Goal: Information Seeking & Learning: Find specific fact

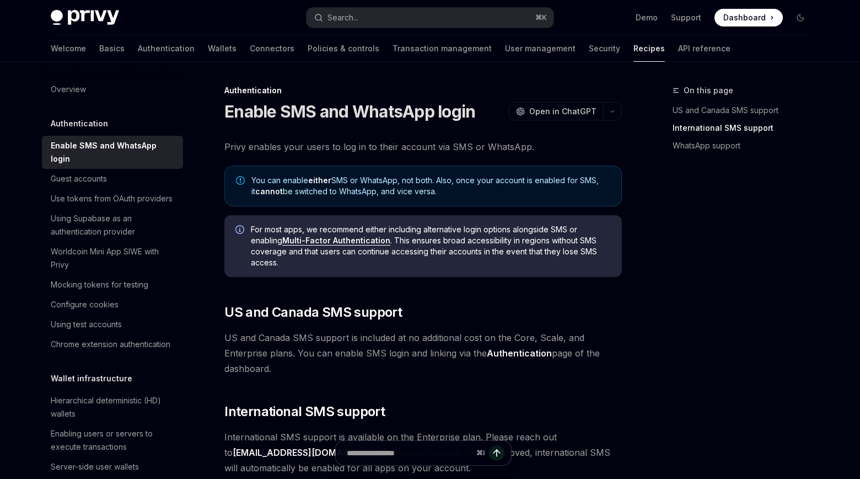
scroll to position [318, 0]
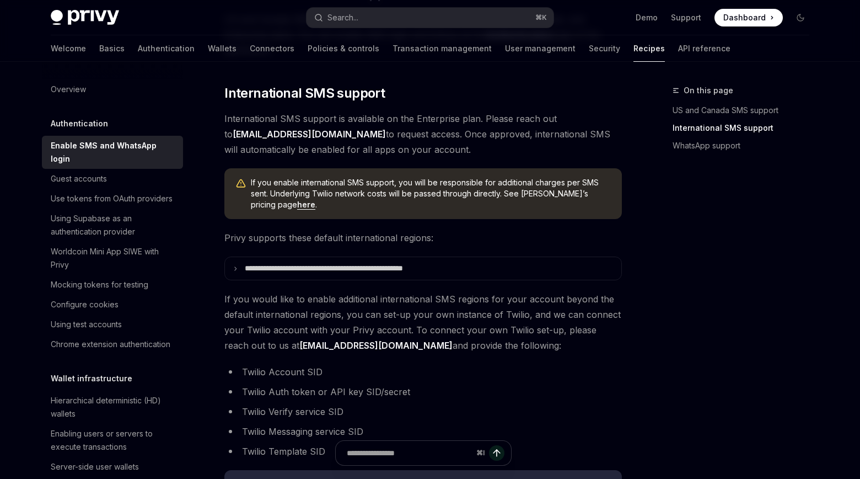
click at [538, 114] on span "International SMS support is available on the Enterprise plan. Please reach out…" at bounding box center [423, 134] width 398 height 46
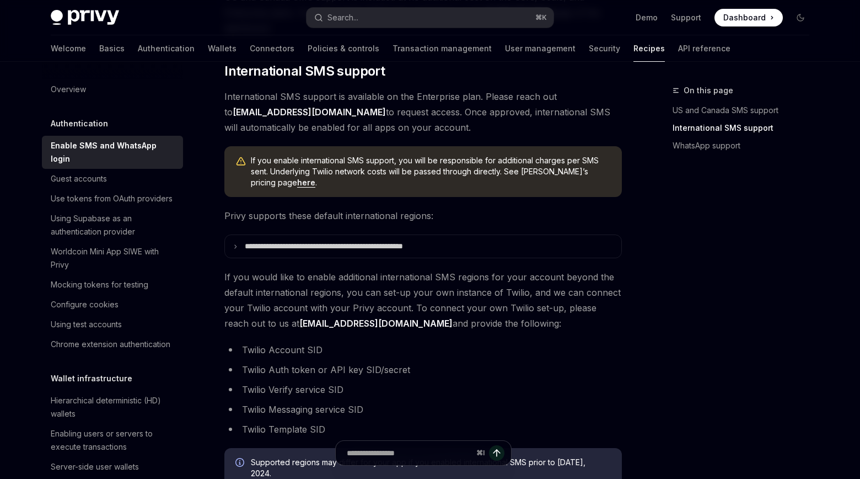
scroll to position [341, 0]
click at [558, 173] on span "If you enable international SMS support, you will be responsible for additional…" at bounding box center [431, 170] width 360 height 33
click at [249, 180] on div "If you enable international SMS support, you will be responsible for additional…" at bounding box center [423, 170] width 398 height 51
click at [297, 182] on link "here" at bounding box center [306, 181] width 18 height 10
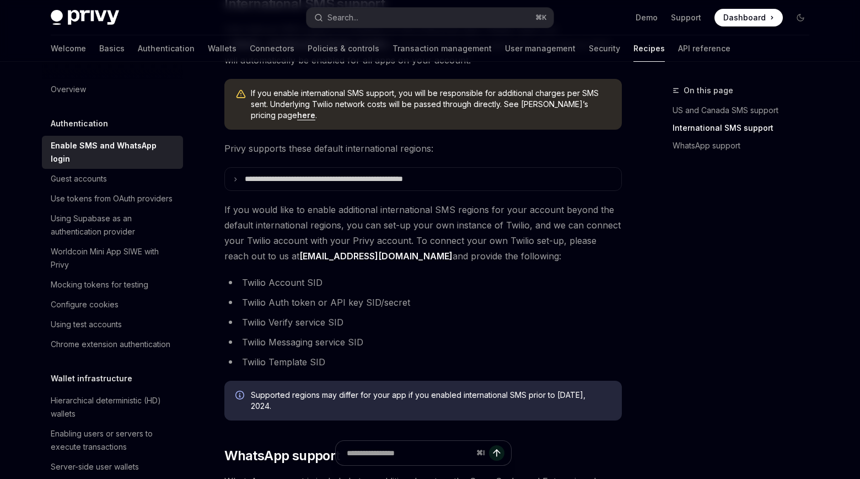
scroll to position [408, 0]
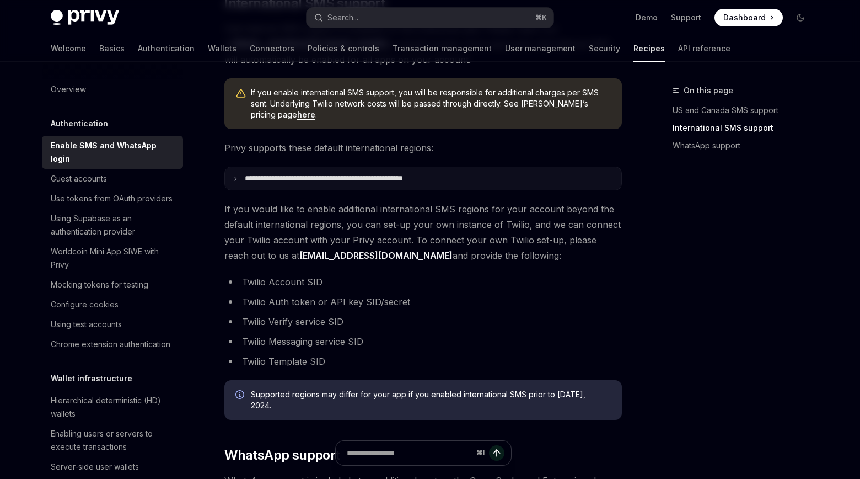
click at [410, 177] on p "**********" at bounding box center [347, 178] width 205 height 9
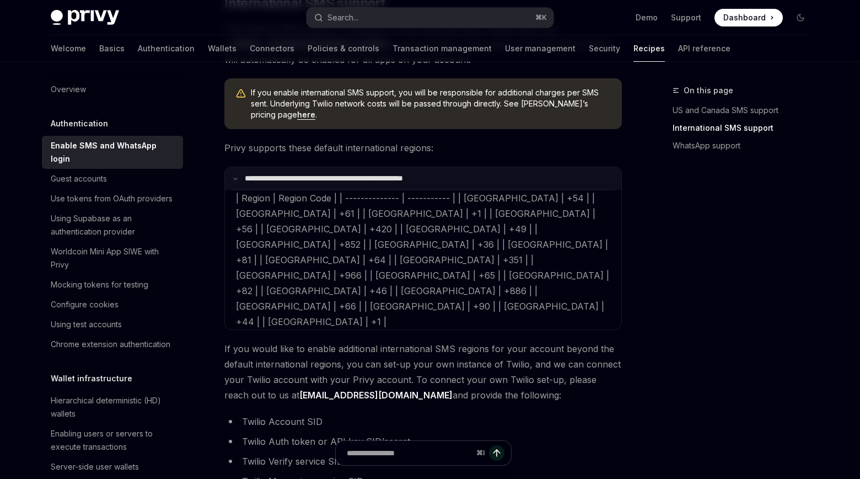
click at [410, 177] on p "**********" at bounding box center [345, 178] width 201 height 9
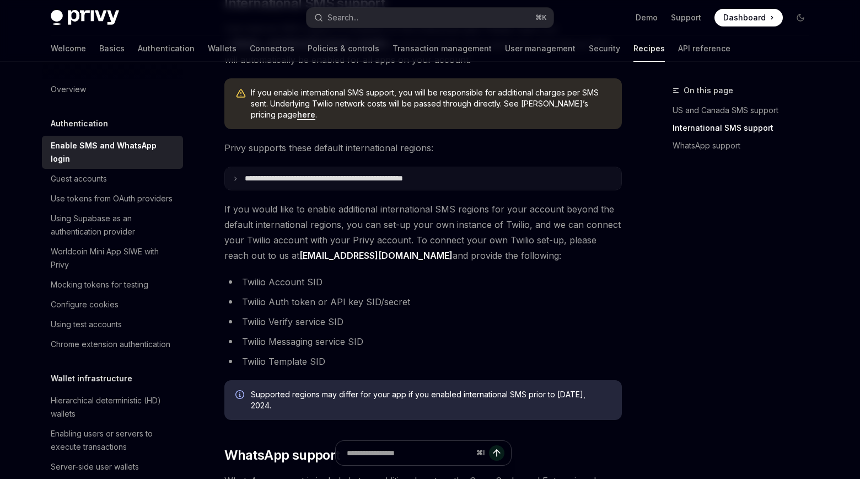
click at [410, 177] on p "**********" at bounding box center [347, 178] width 205 height 9
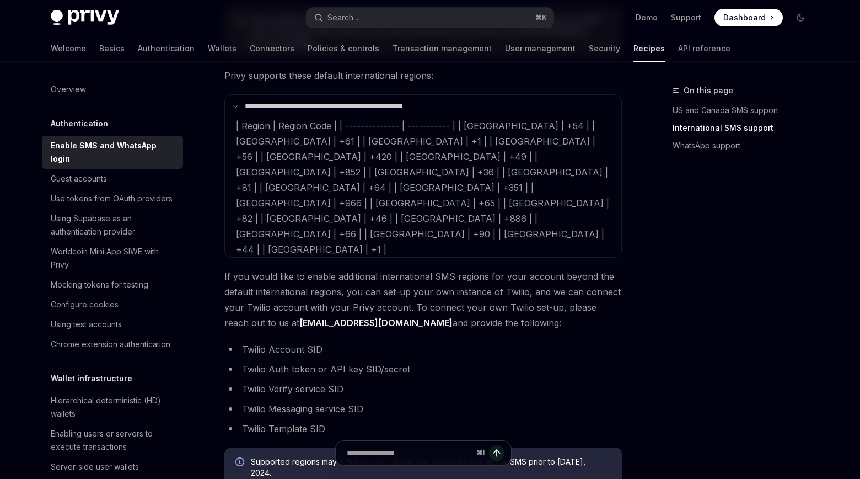
scroll to position [477, 0]
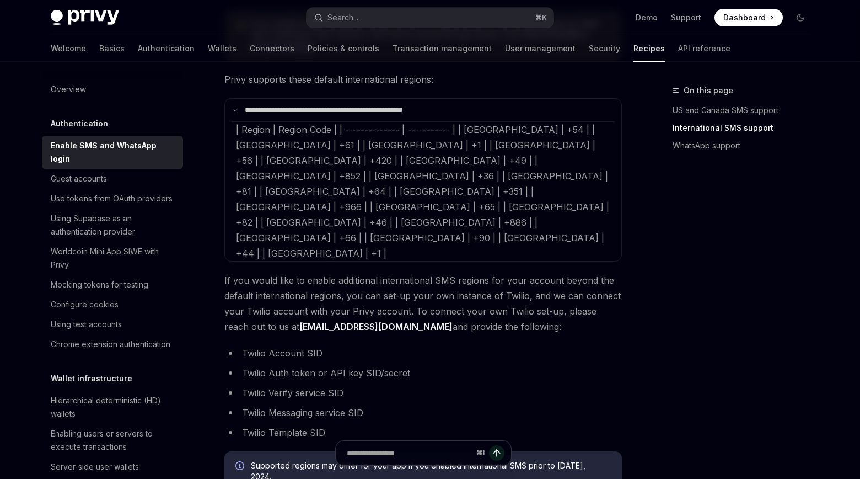
click at [299, 129] on span "| Region | Region Code | | -------------- | ----------- | | [GEOGRAPHIC_DATA] |…" at bounding box center [422, 191] width 373 height 135
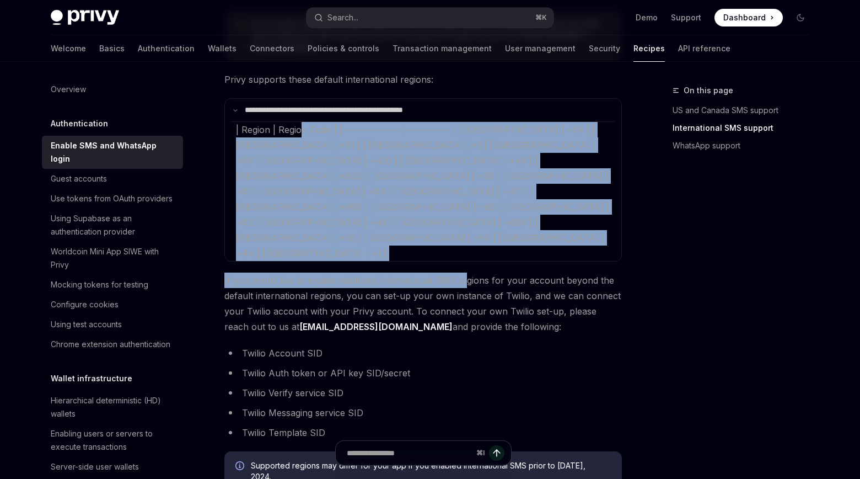
drag, startPoint x: 299, startPoint y: 129, endPoint x: 464, endPoint y: 225, distance: 191.6
click at [464, 225] on div "Privy enables your users to log in to their account via SMS or WhatsApp. You ca…" at bounding box center [423, 126] width 398 height 928
click at [570, 201] on div "Privy enables your users to log in to their account via SMS or WhatsApp. You ca…" at bounding box center [423, 126] width 398 height 928
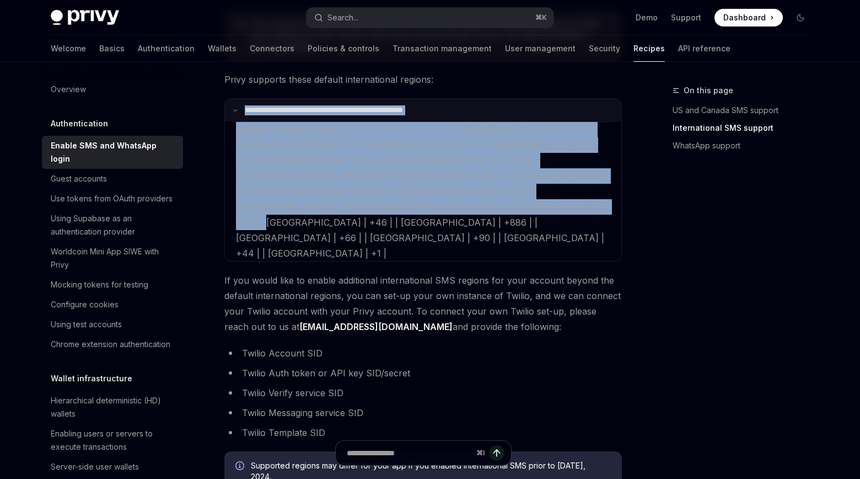
drag, startPoint x: 574, startPoint y: 191, endPoint x: 233, endPoint y: 117, distance: 349.2
click at [233, 117] on details "**********" at bounding box center [423, 179] width 398 height 163
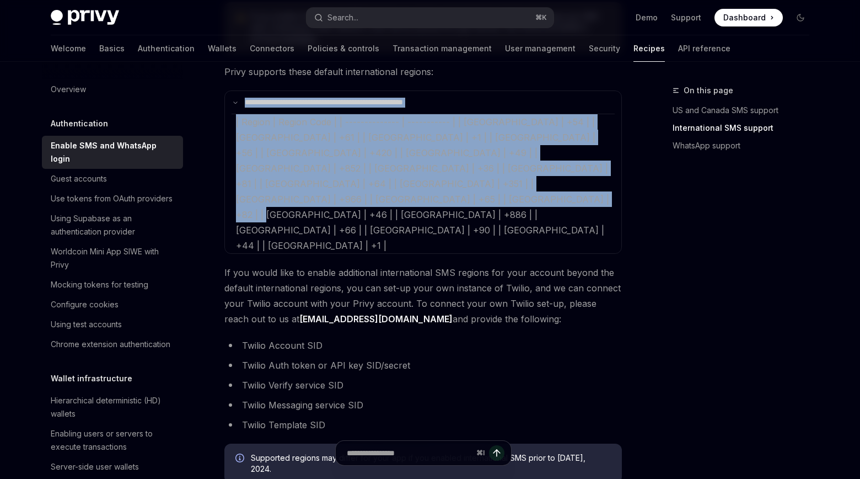
scroll to position [493, 0]
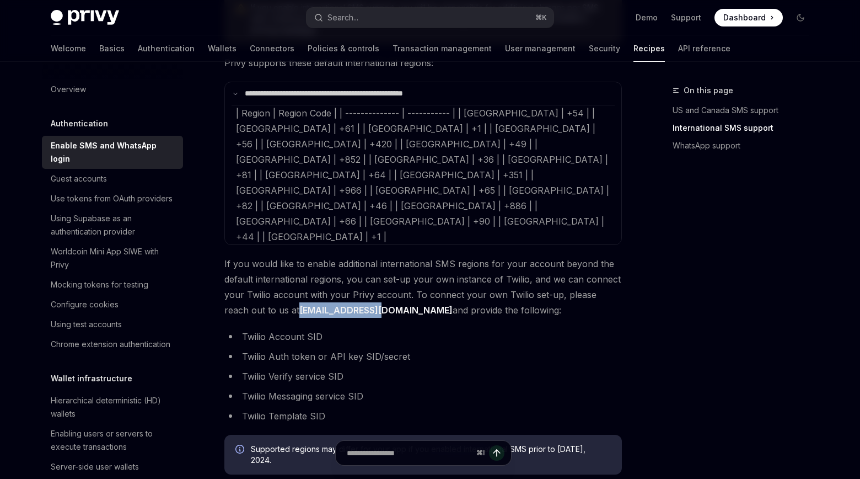
drag, startPoint x: 349, startPoint y: 248, endPoint x: 276, endPoint y: 250, distance: 72.8
click at [276, 256] on span "If you would like to enable additional international SMS regions for your accou…" at bounding box center [423, 287] width 398 height 62
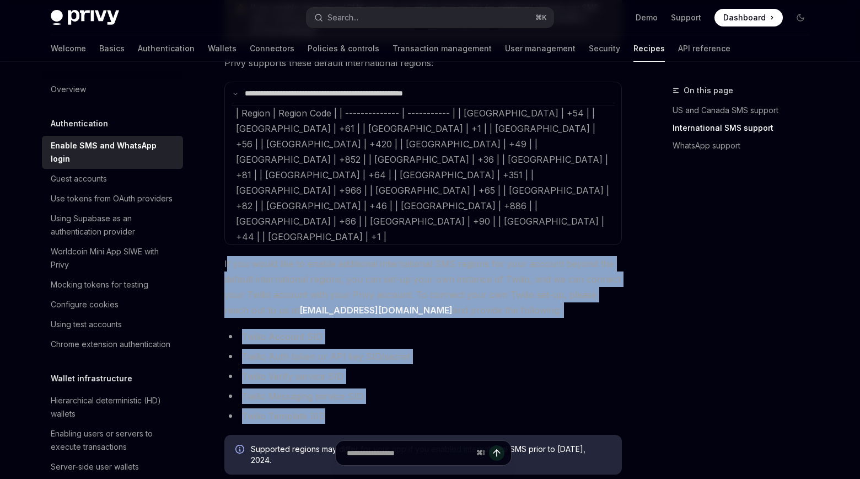
drag, startPoint x: 339, startPoint y: 361, endPoint x: 228, endPoint y: 206, distance: 190.6
click at [228, 206] on div "Privy enables your users to log in to their account via SMS or WhatsApp. You ca…" at bounding box center [423, 110] width 398 height 928
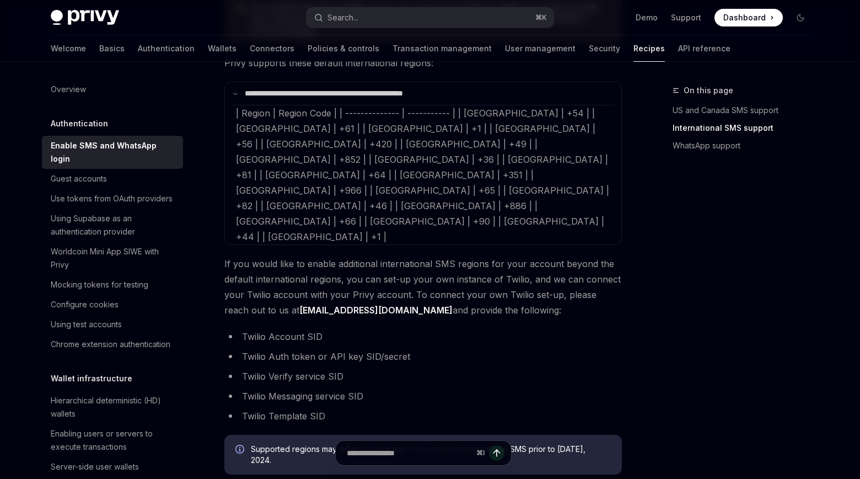
click at [346, 408] on li "Twilio Template SID" at bounding box center [423, 415] width 398 height 15
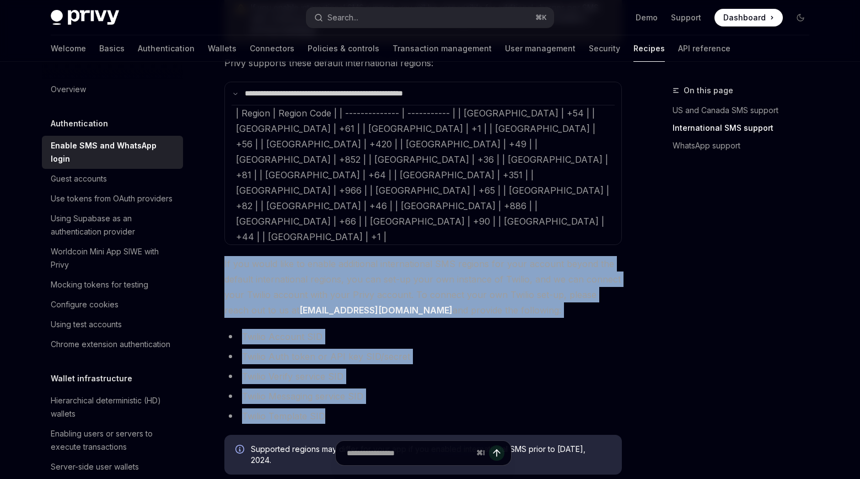
drag, startPoint x: 346, startPoint y: 349, endPoint x: 221, endPoint y: 189, distance: 203.5
click at [221, 189] on div "Authentication Enable SMS and WhatsApp login OpenAI Open in ChatGPT OpenAI Open…" at bounding box center [319, 171] width 609 height 1161
copy div "If you would like to enable additional international SMS regions for your accou…"
